Goal: Find contact information: Find contact information

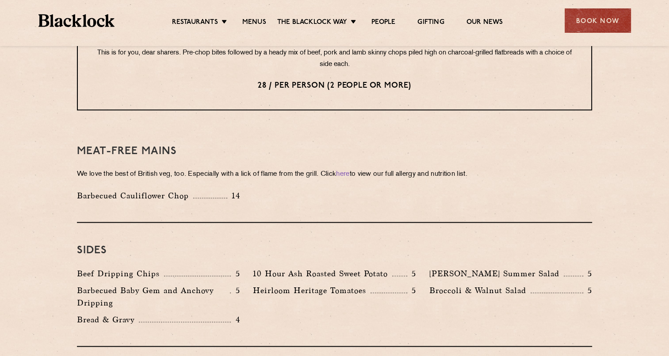
scroll to position [1180, 0]
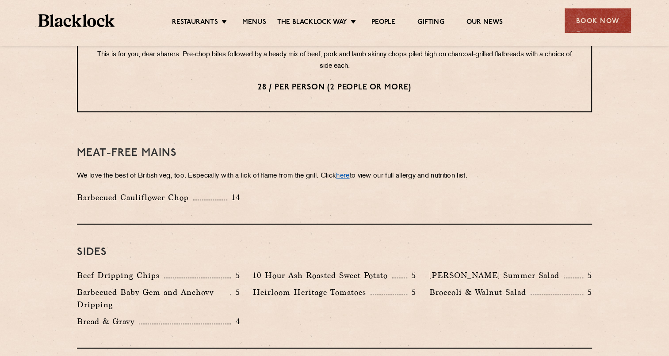
click at [349, 173] on link "here" at bounding box center [342, 176] width 13 height 7
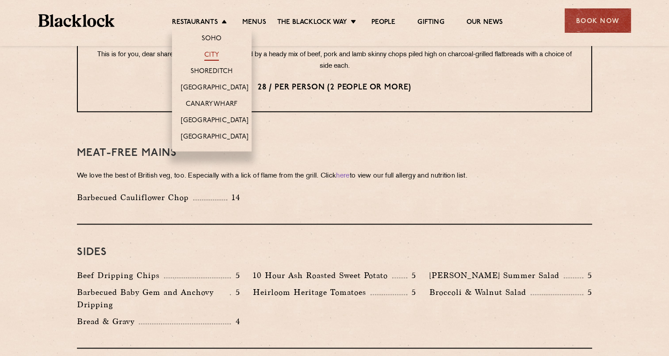
click at [211, 53] on link "City" at bounding box center [211, 56] width 15 height 10
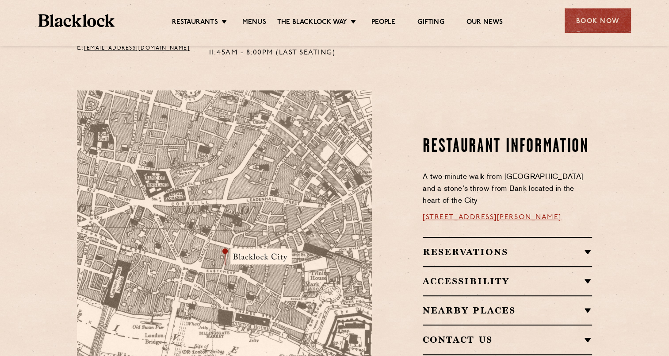
scroll to position [449, 0]
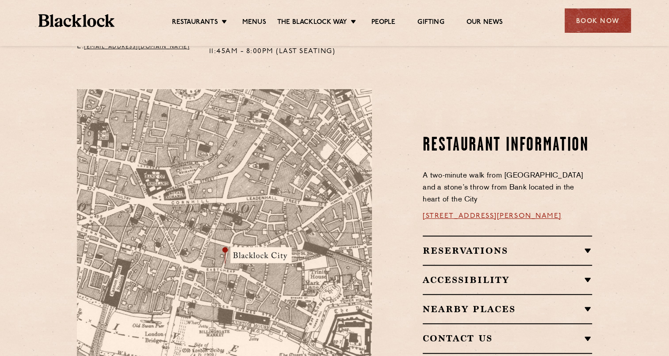
click at [496, 212] on link "13 Philpot Ln, London EC3M 8AA" at bounding box center [492, 215] width 139 height 7
